Goal: Information Seeking & Learning: Learn about a topic

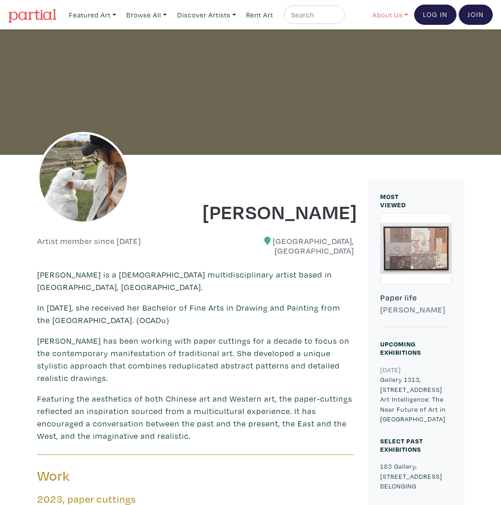
click at [381, 16] on link "About Us" at bounding box center [391, 15] width 44 height 19
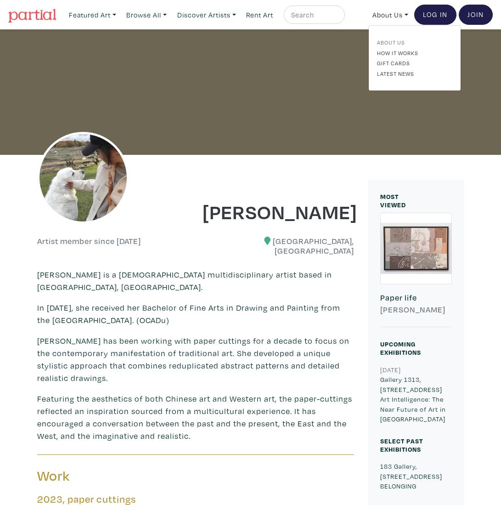
click at [392, 43] on link "About Us" at bounding box center [414, 42] width 75 height 8
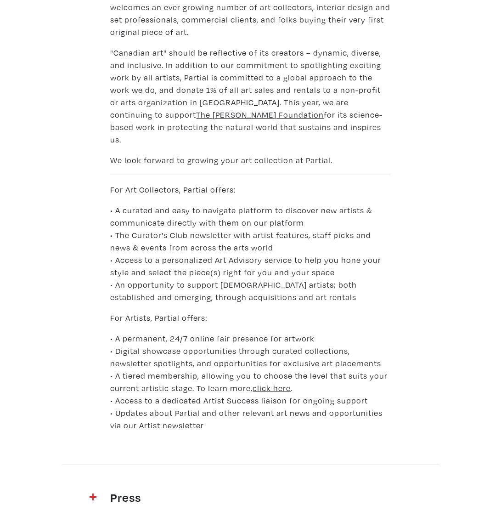
scroll to position [416, 0]
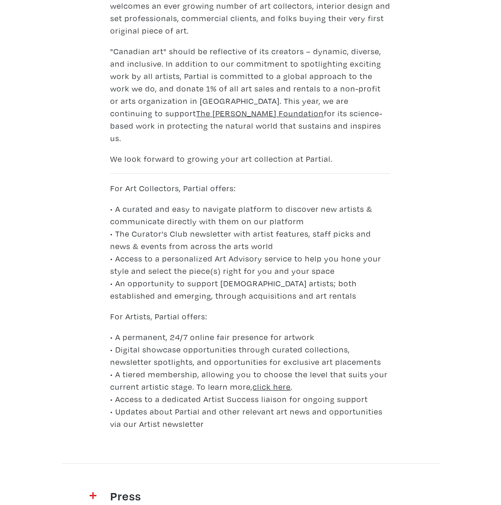
click at [272, 381] on u "click here" at bounding box center [272, 386] width 38 height 11
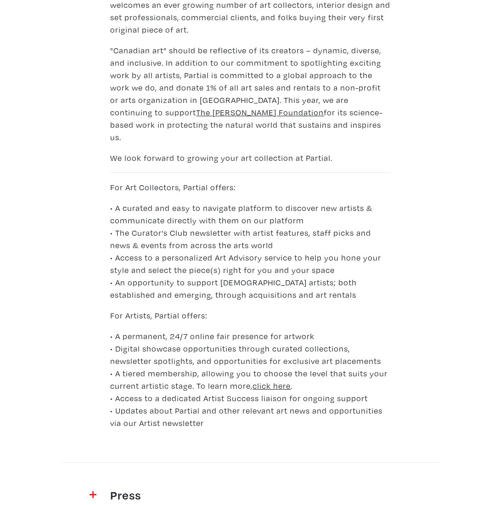
scroll to position [417, 0]
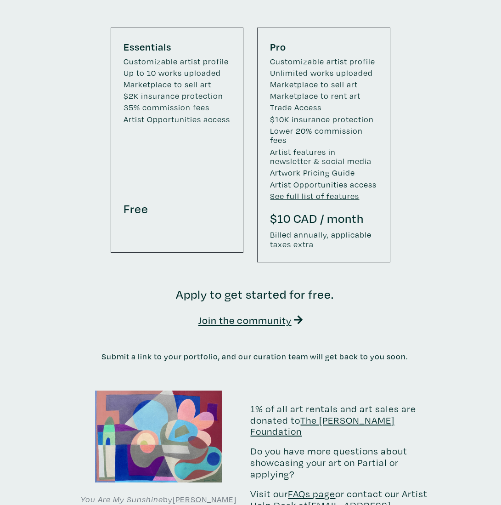
scroll to position [1413, 0]
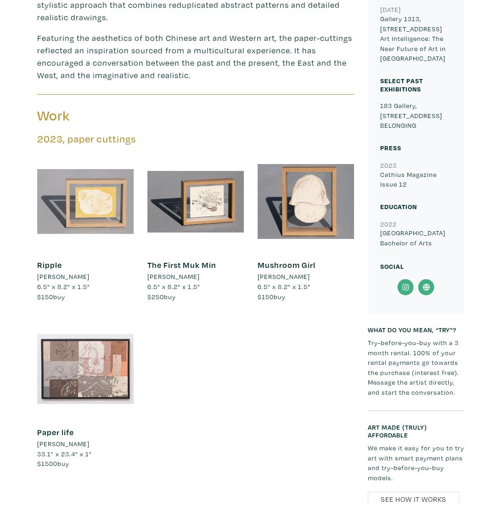
scroll to position [365, 0]
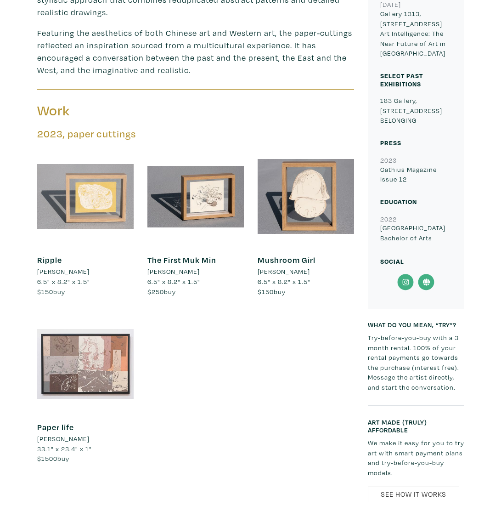
click at [104, 196] on div at bounding box center [85, 196] width 97 height 97
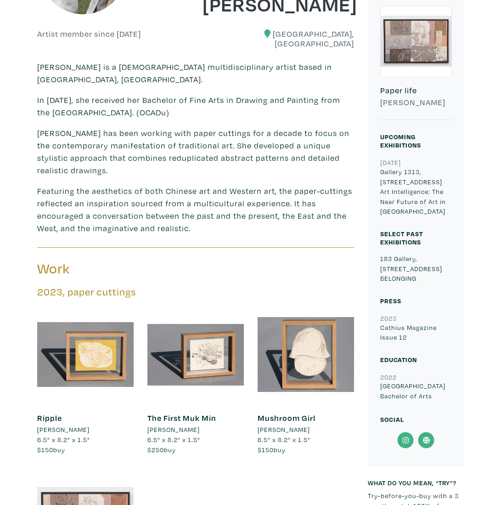
scroll to position [208, 0]
